Goal: Information Seeking & Learning: Learn about a topic

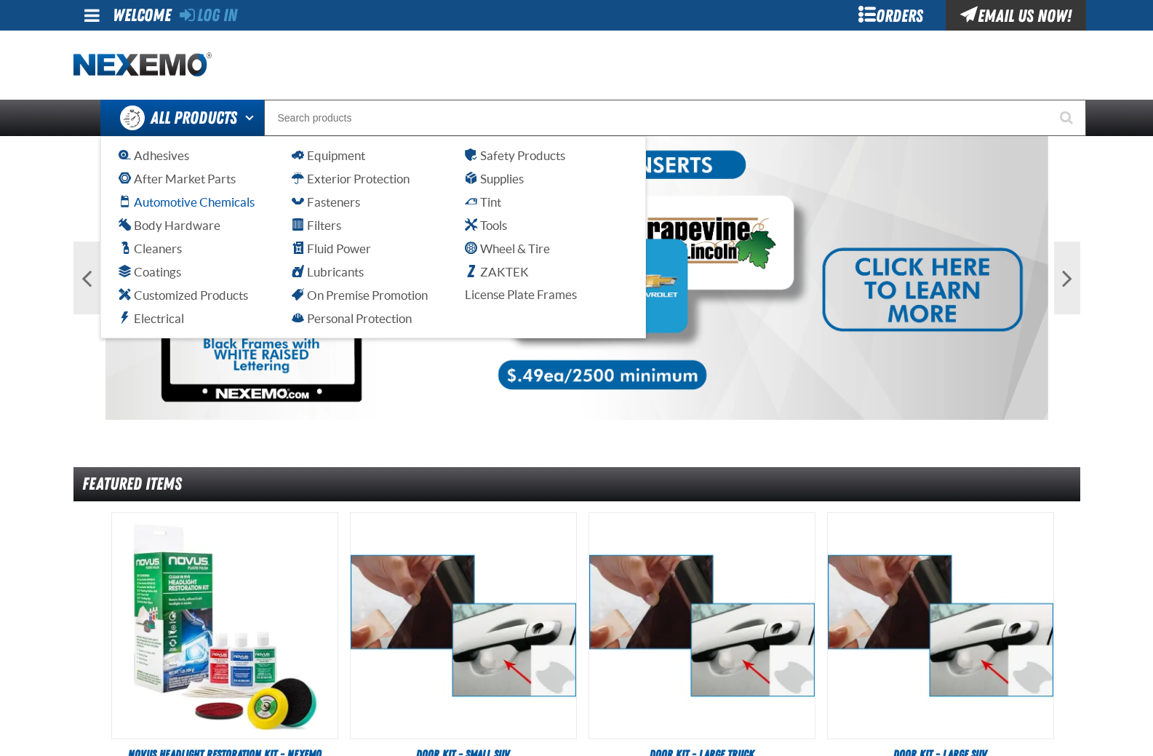
click at [223, 200] on span "Automotive Chemicals" at bounding box center [187, 202] width 136 height 14
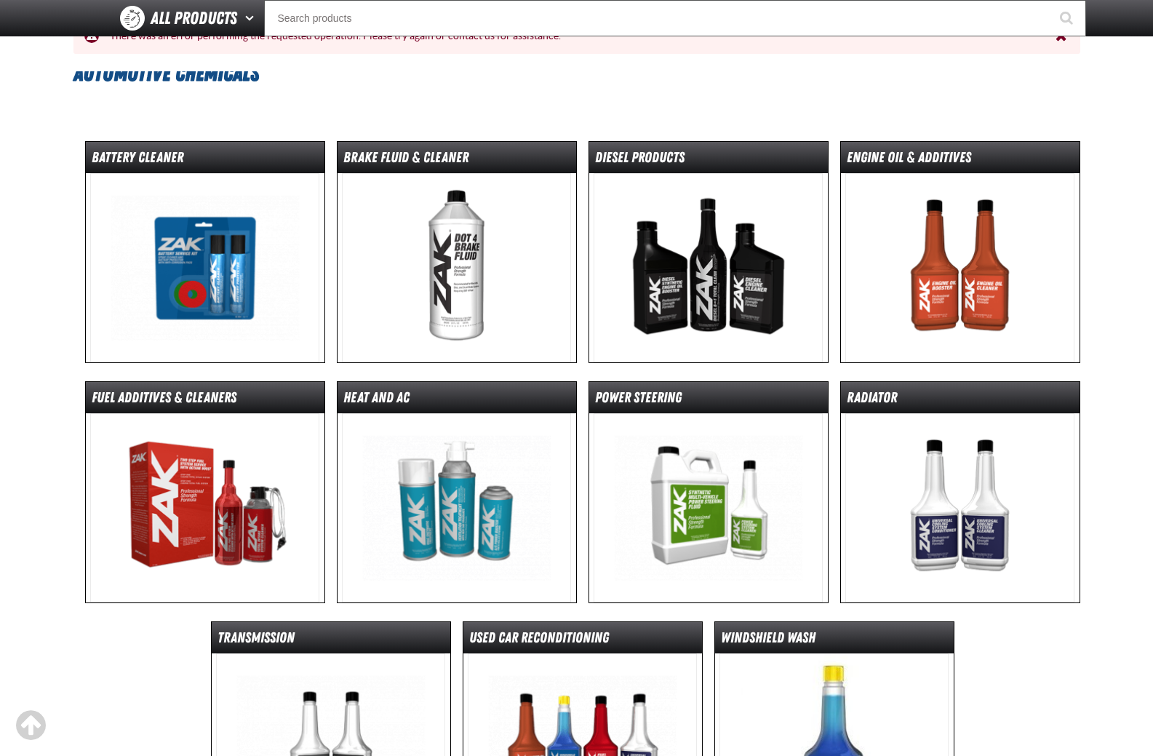
scroll to position [218, 0]
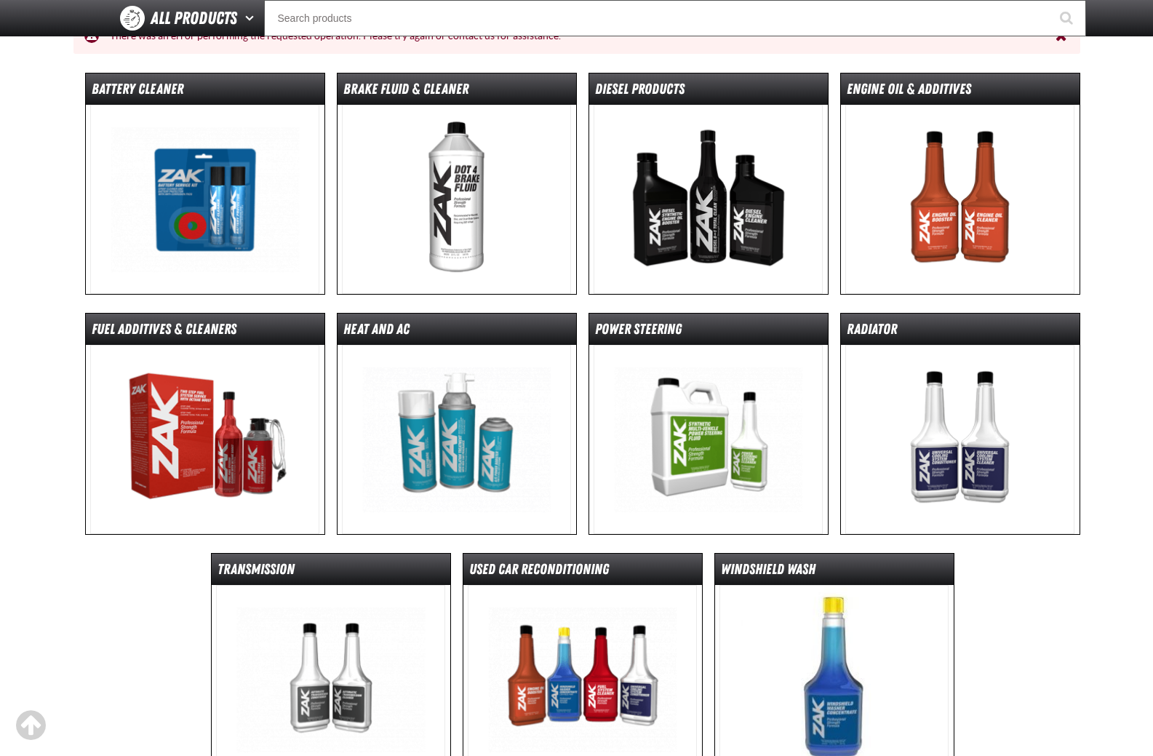
click at [715, 201] on img at bounding box center [708, 199] width 229 height 189
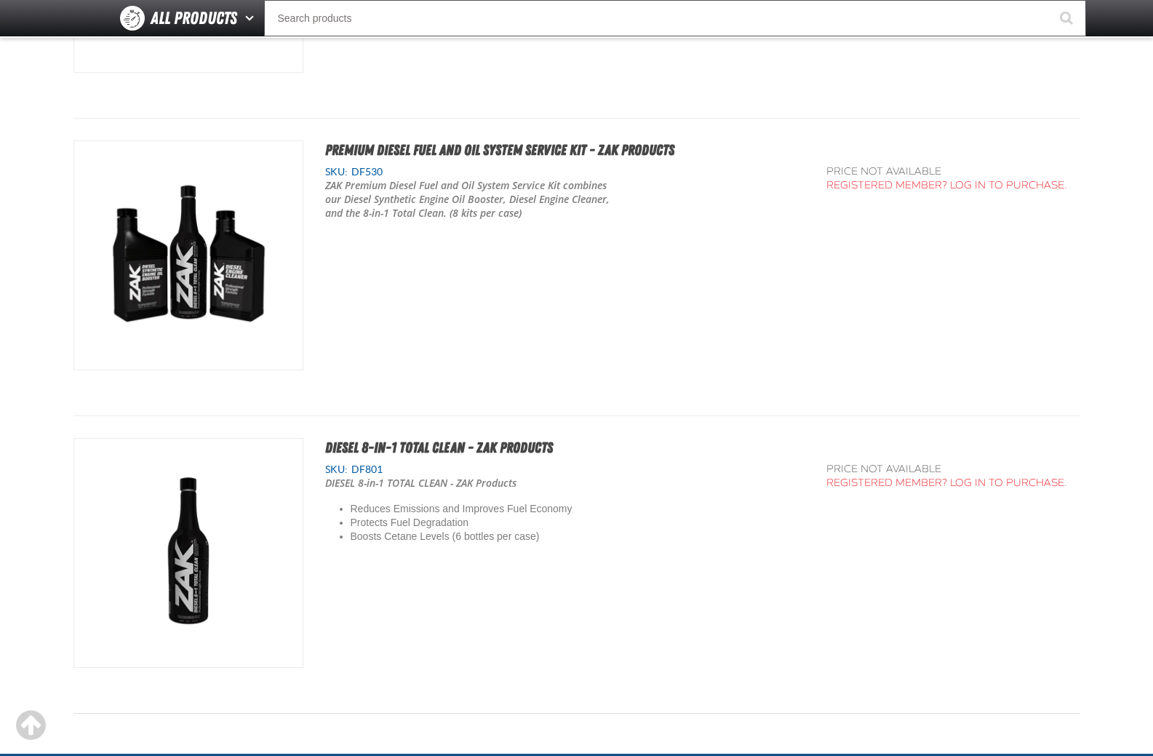
scroll to position [1964, 0]
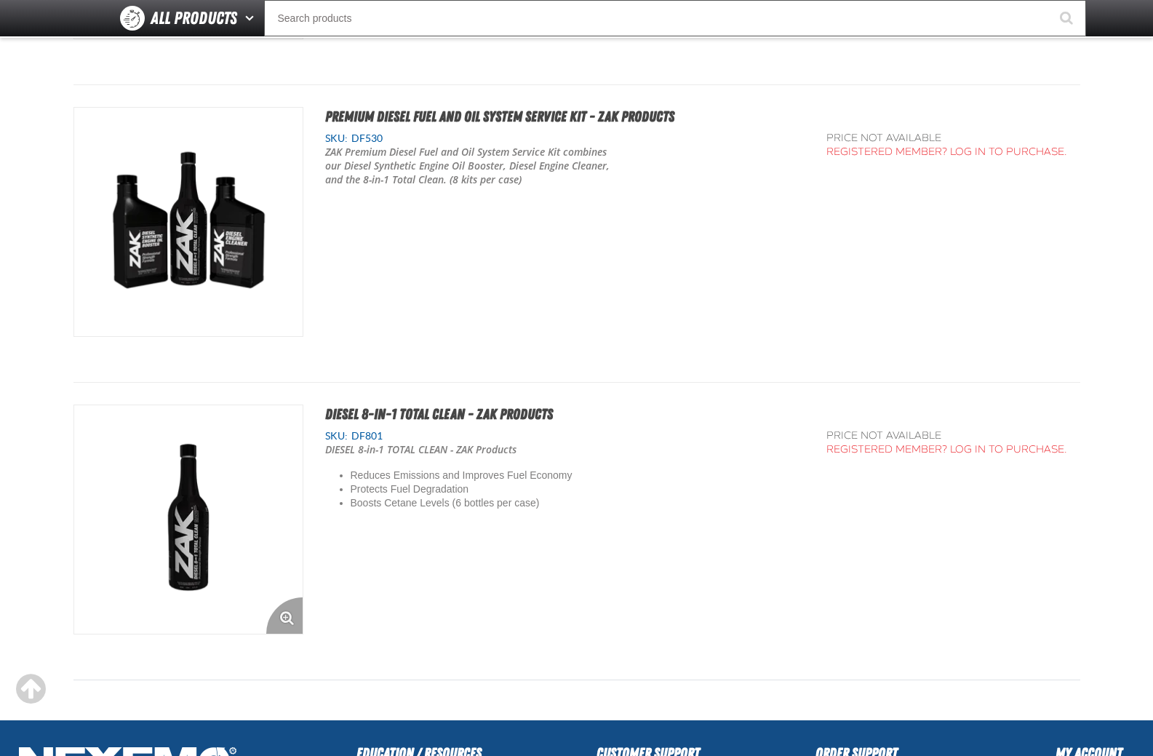
click at [172, 549] on img "View Details of the DIESEL 8-in-1 TOTAL CLEAN - ZAK Products" at bounding box center [188, 519] width 228 height 228
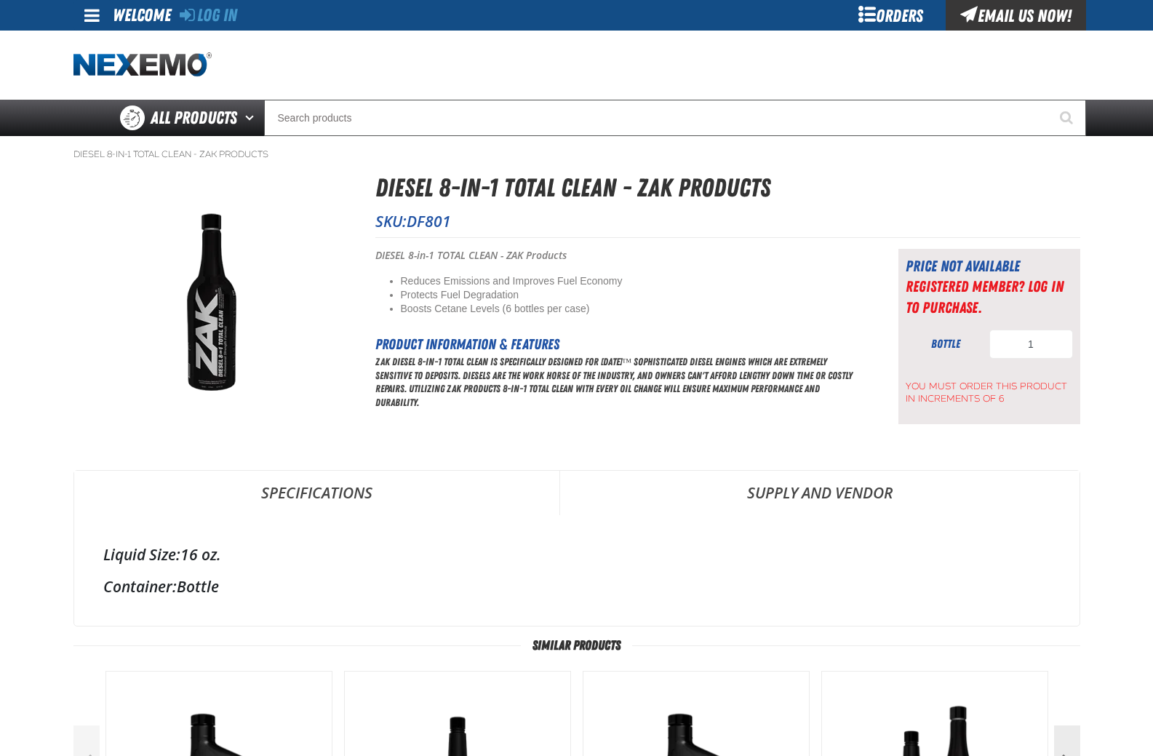
click at [393, 158] on ol "DIESEL 8-in-1 TOTAL CLEAN - ZAK Products" at bounding box center [576, 154] width 1007 height 12
